Goal: Task Accomplishment & Management: Use online tool/utility

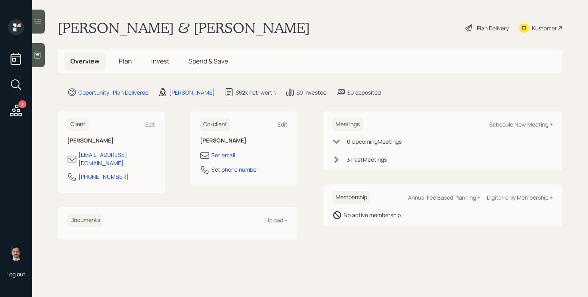
click at [126, 59] on span "Plan" at bounding box center [125, 61] width 13 height 9
